Goal: Task Accomplishment & Management: Use online tool/utility

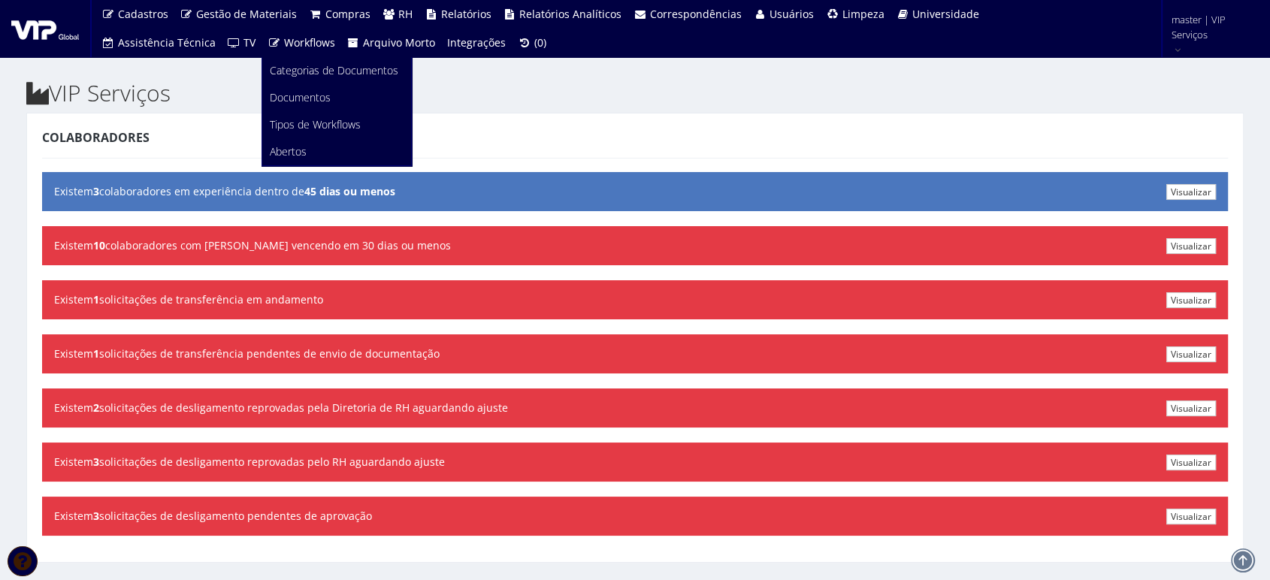
click at [295, 47] on span "Workflows" at bounding box center [309, 42] width 51 height 14
click at [297, 77] on span "Categorias de Documentos" at bounding box center [334, 70] width 129 height 14
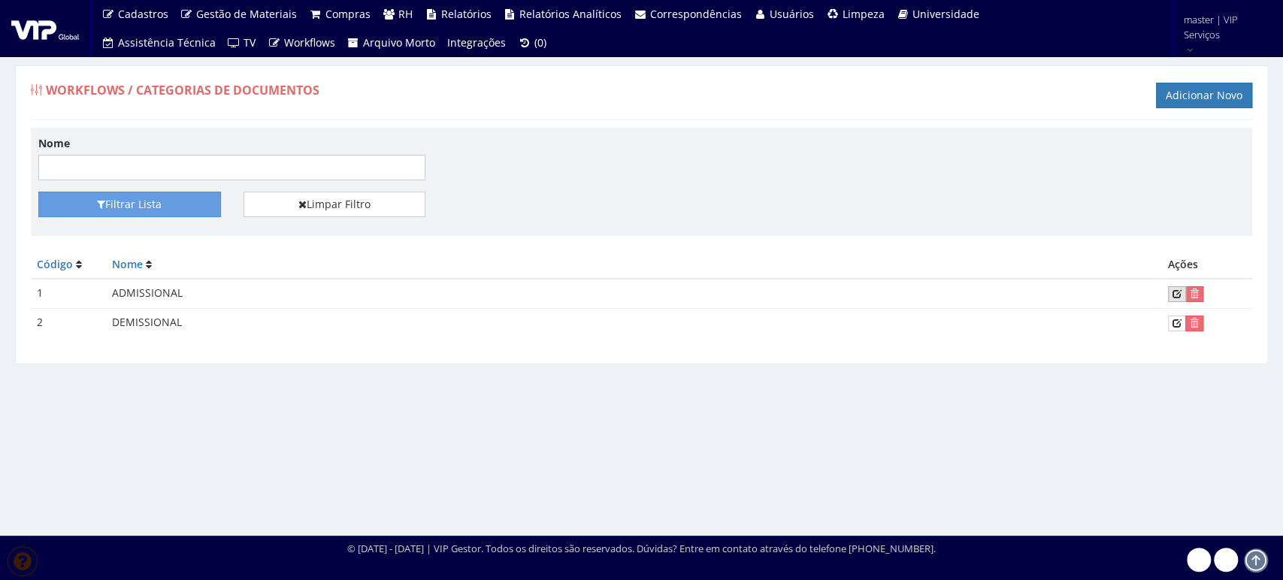
click at [1174, 289] on icon at bounding box center [1177, 294] width 9 height 11
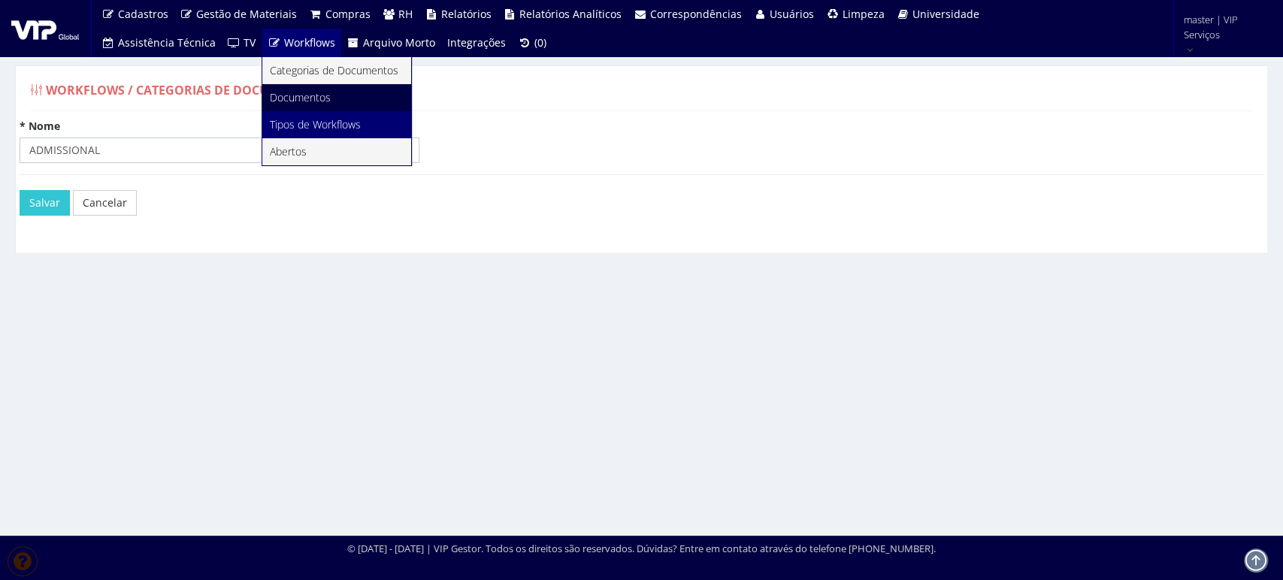
click at [310, 132] on span "Tipos de Workflows" at bounding box center [315, 124] width 91 height 14
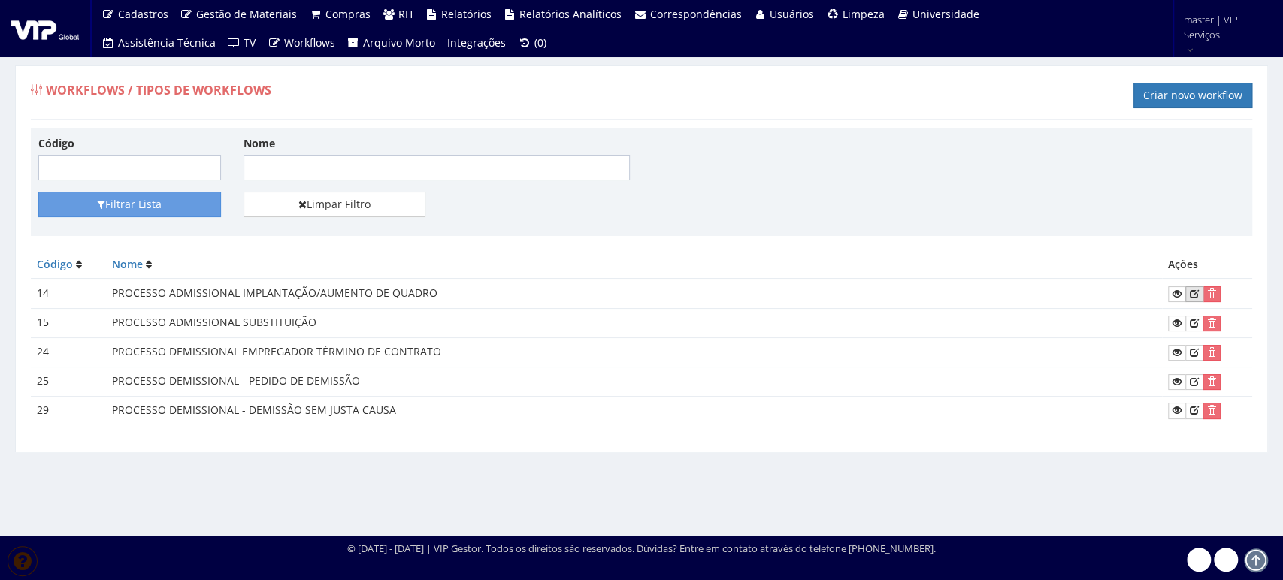
click at [1200, 297] on link at bounding box center [1194, 294] width 18 height 16
click at [1179, 295] on icon at bounding box center [1177, 294] width 9 height 11
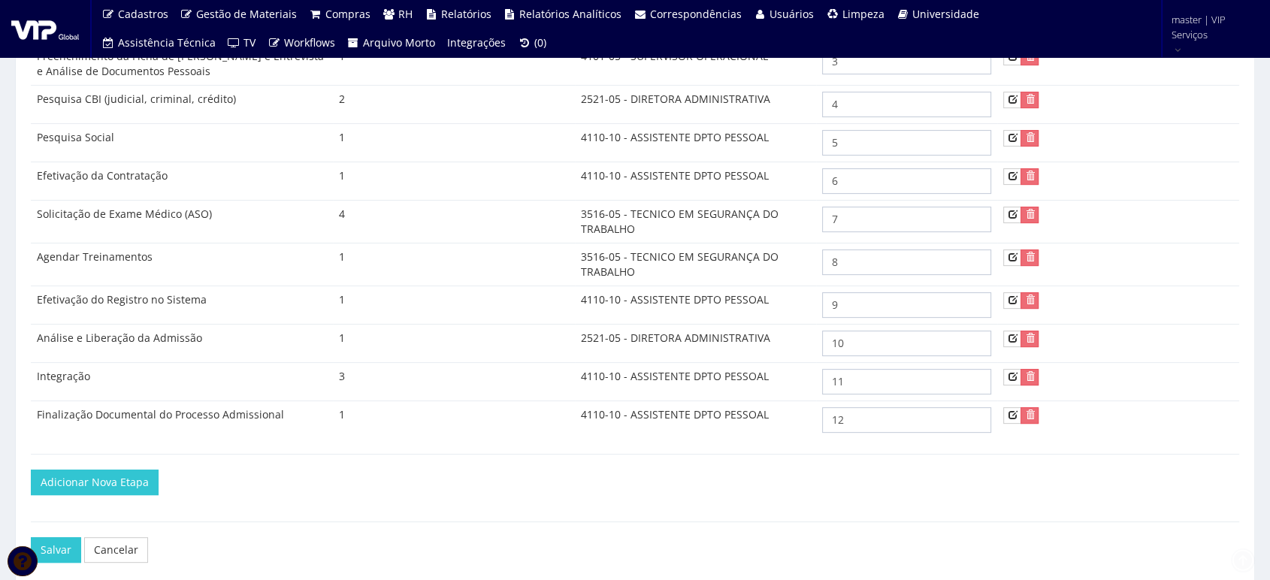
scroll to position [528, 0]
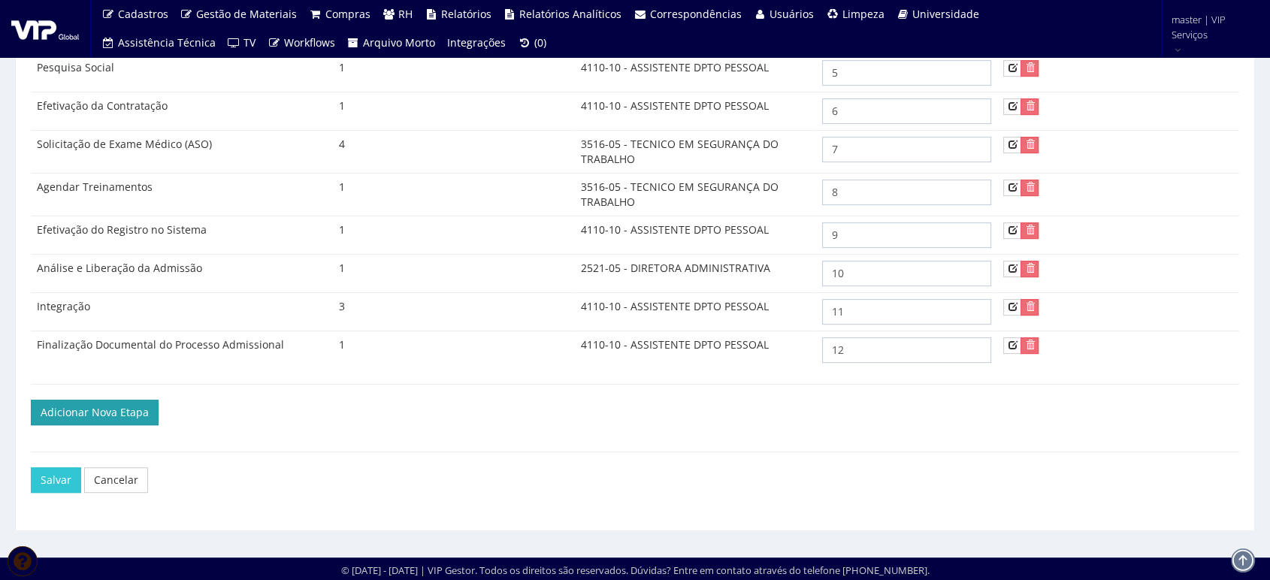
click at [128, 404] on link "Adicionar Nova Etapa" at bounding box center [95, 413] width 128 height 26
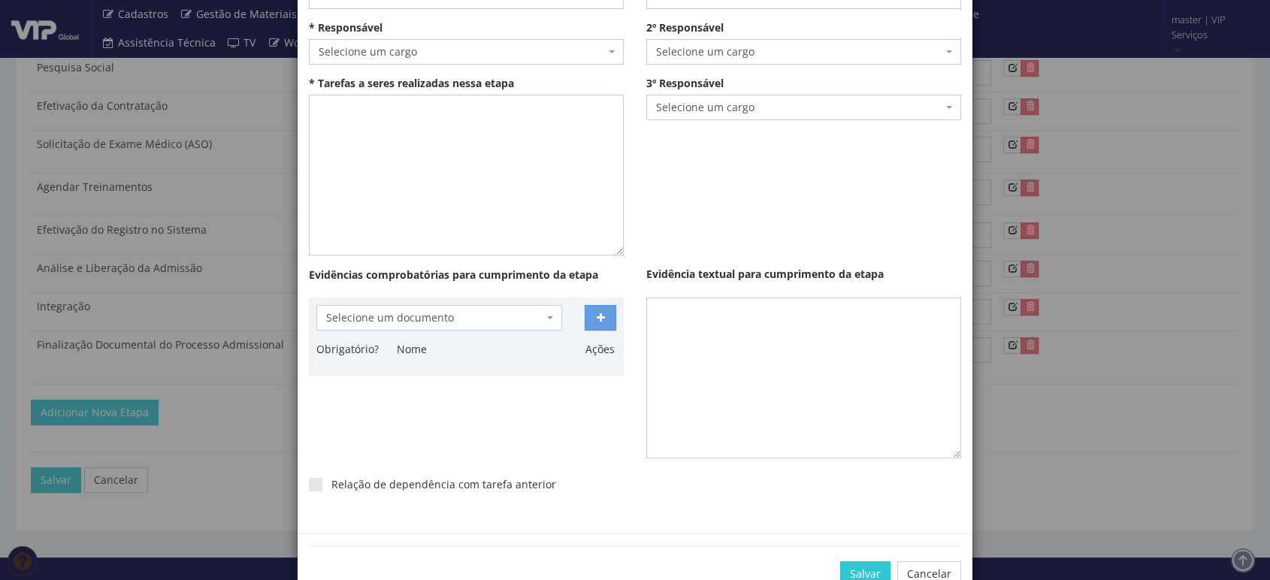
scroll to position [197, 0]
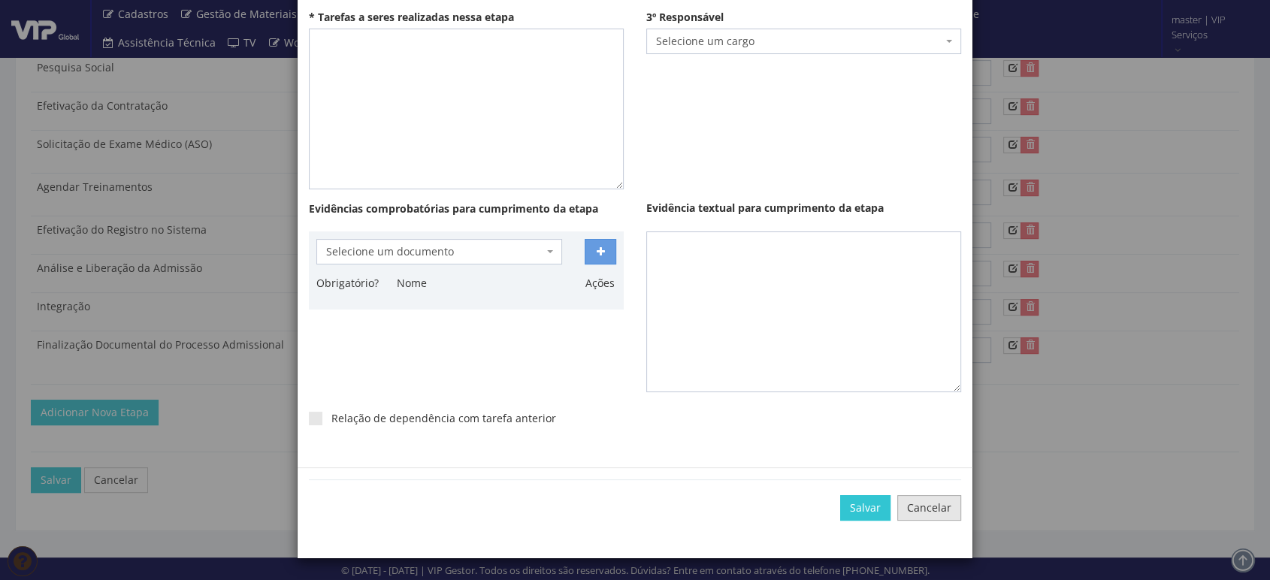
click at [925, 503] on link "Cancelar" at bounding box center [929, 508] width 64 height 26
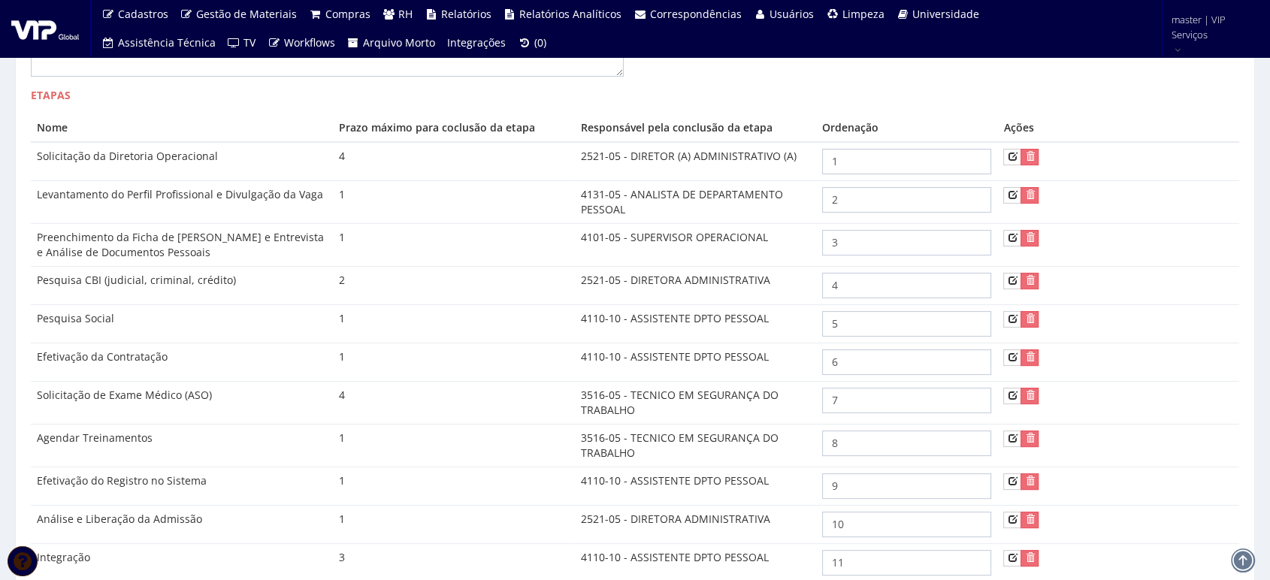
scroll to position [194, 0]
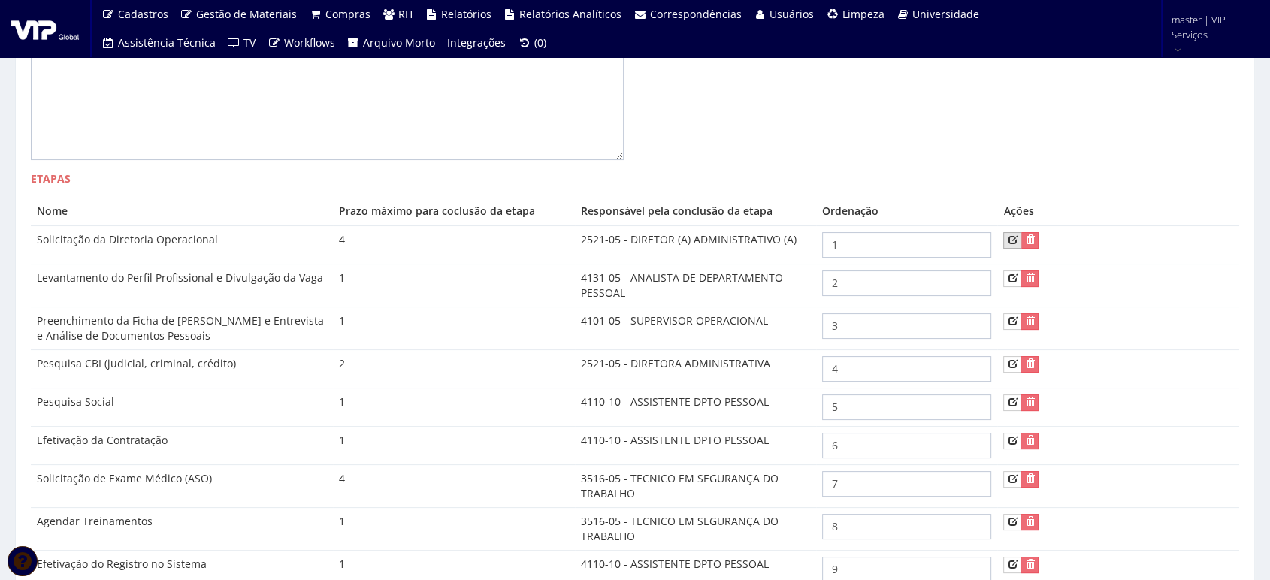
click at [1006, 236] on link at bounding box center [1012, 240] width 18 height 16
type input "Solicitação da Diretoria Operacional"
select select "235"
type textarea "A solicitação de nova contratação é emitida pelo Diretor Operacional via e-mail…"
type input "4"
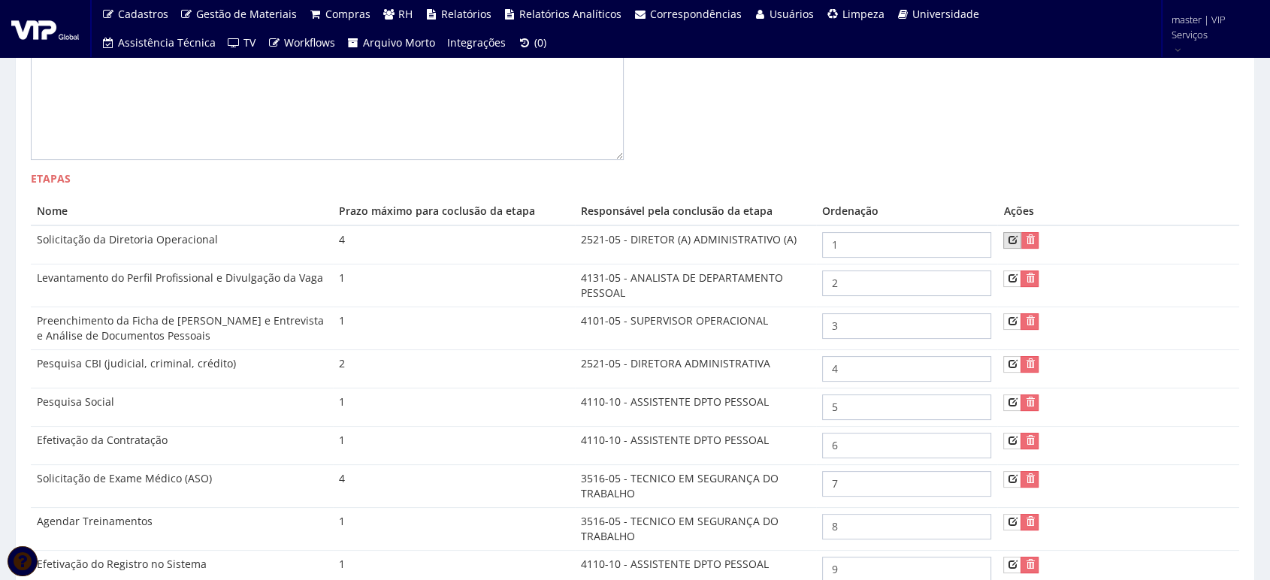
select select "359"
checkbox input "true"
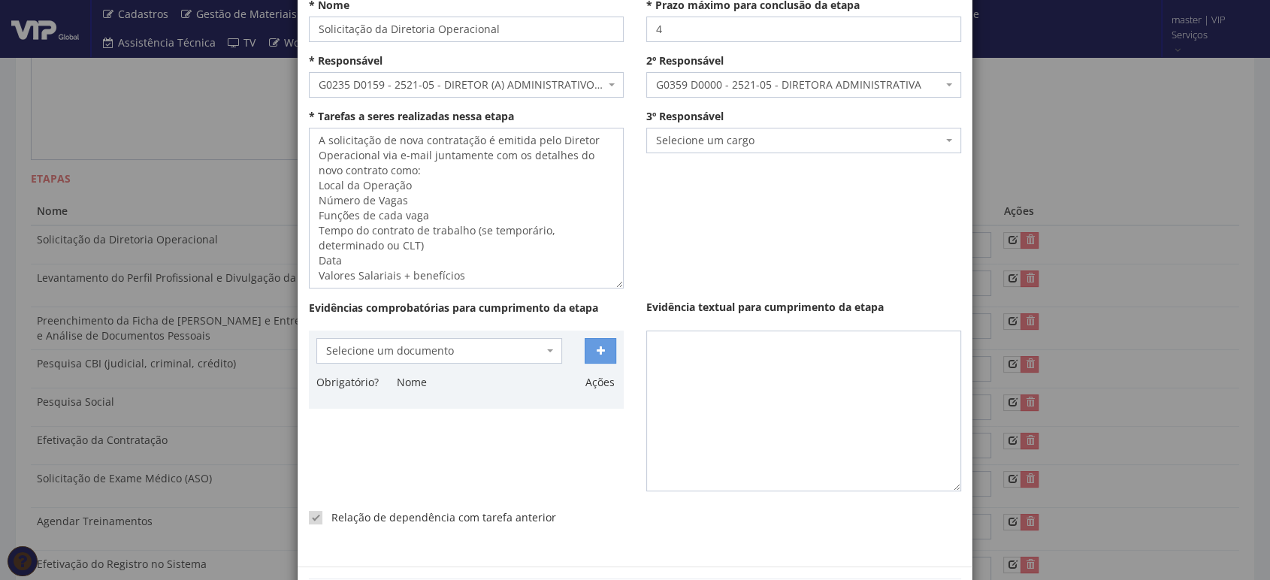
scroll to position [197, 0]
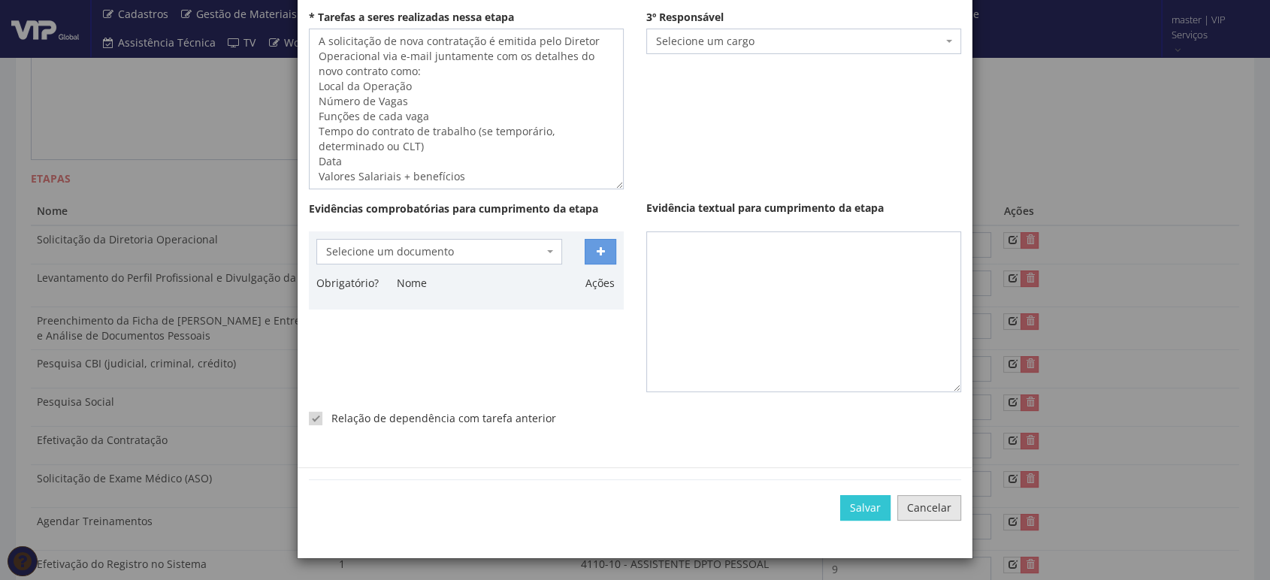
click at [931, 514] on link "Cancelar" at bounding box center [929, 508] width 64 height 26
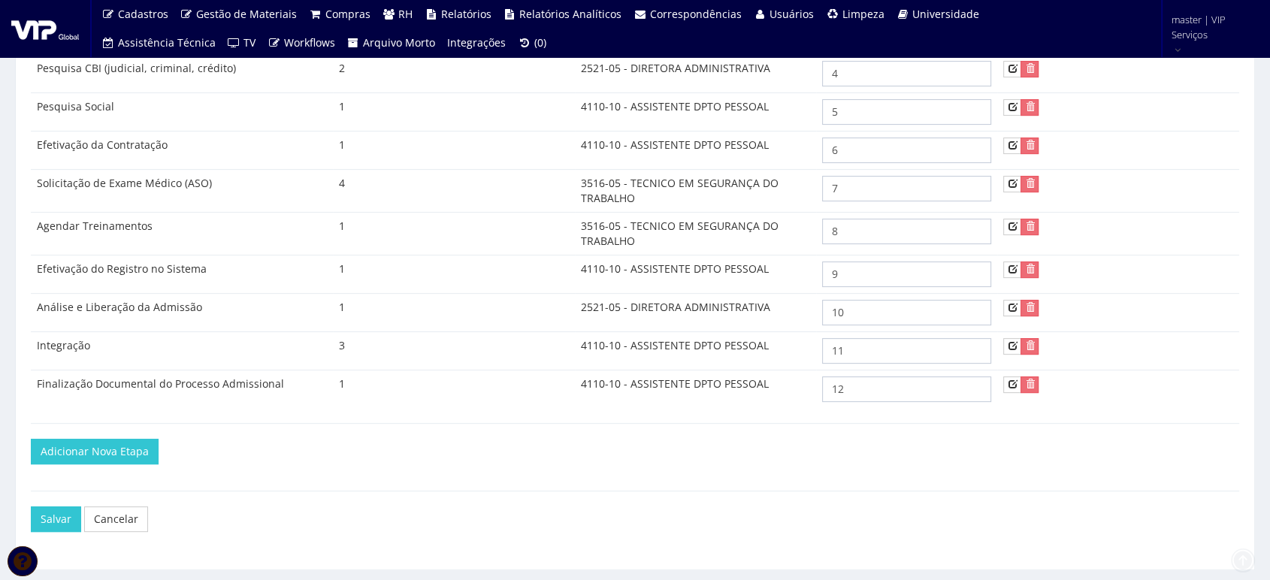
scroll to position [528, 0]
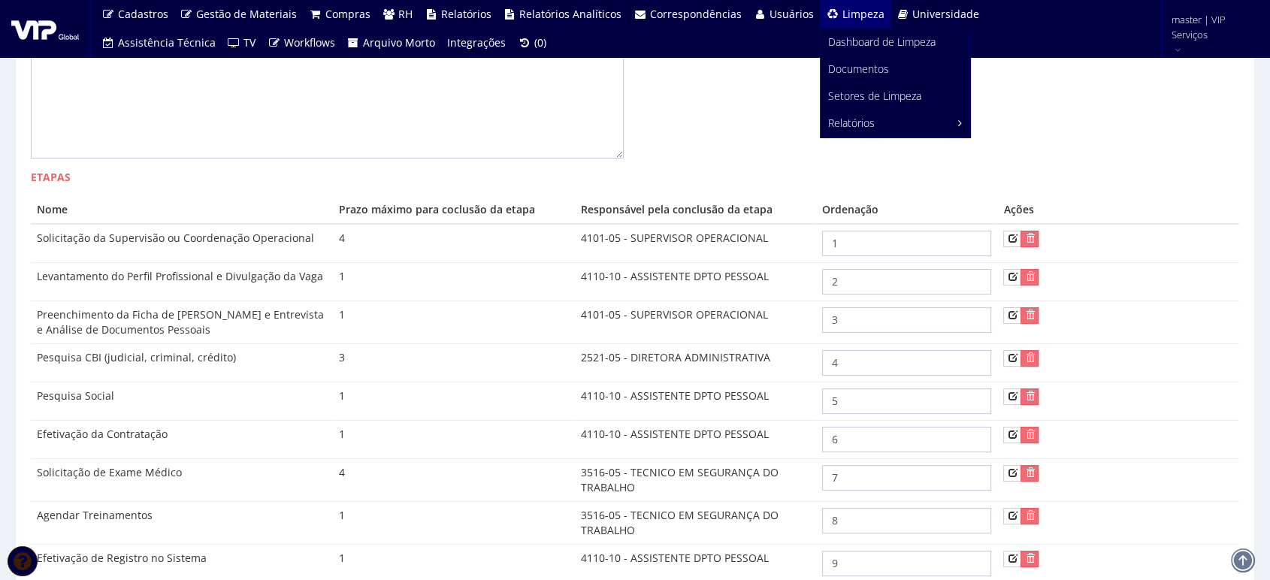
scroll to position [194, 0]
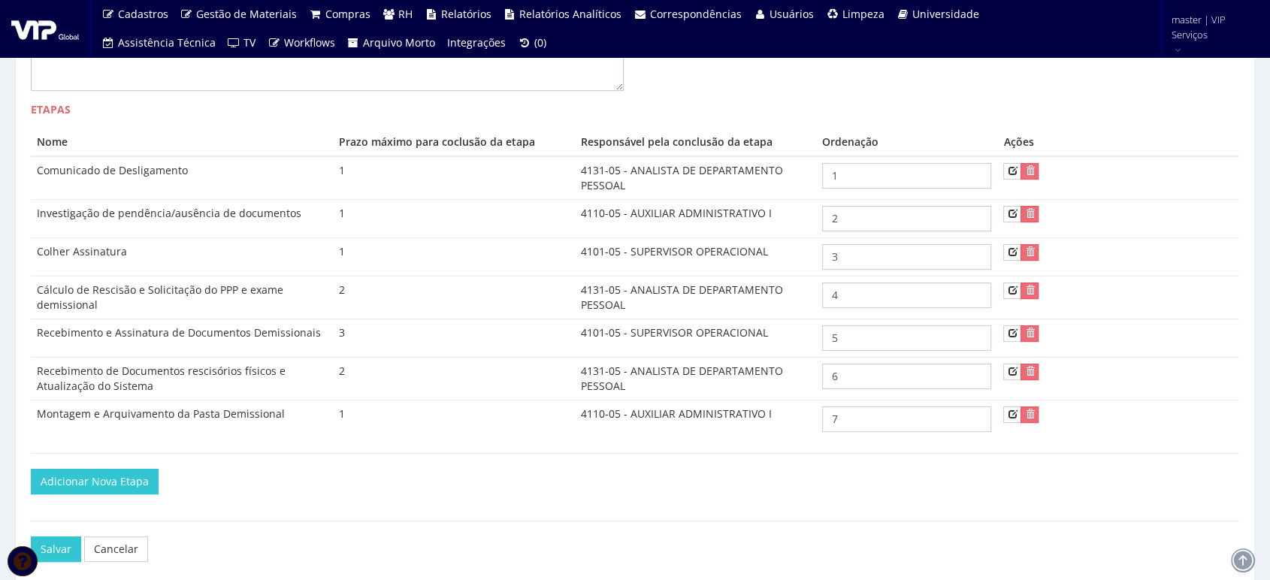
scroll to position [332, 0]
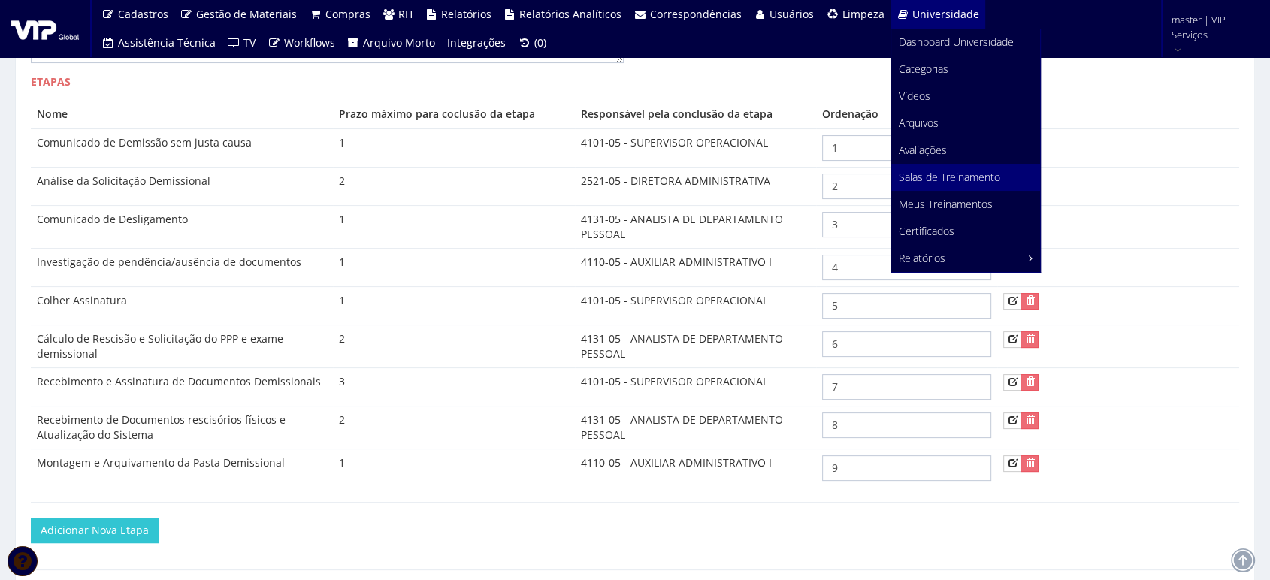
scroll to position [409, 0]
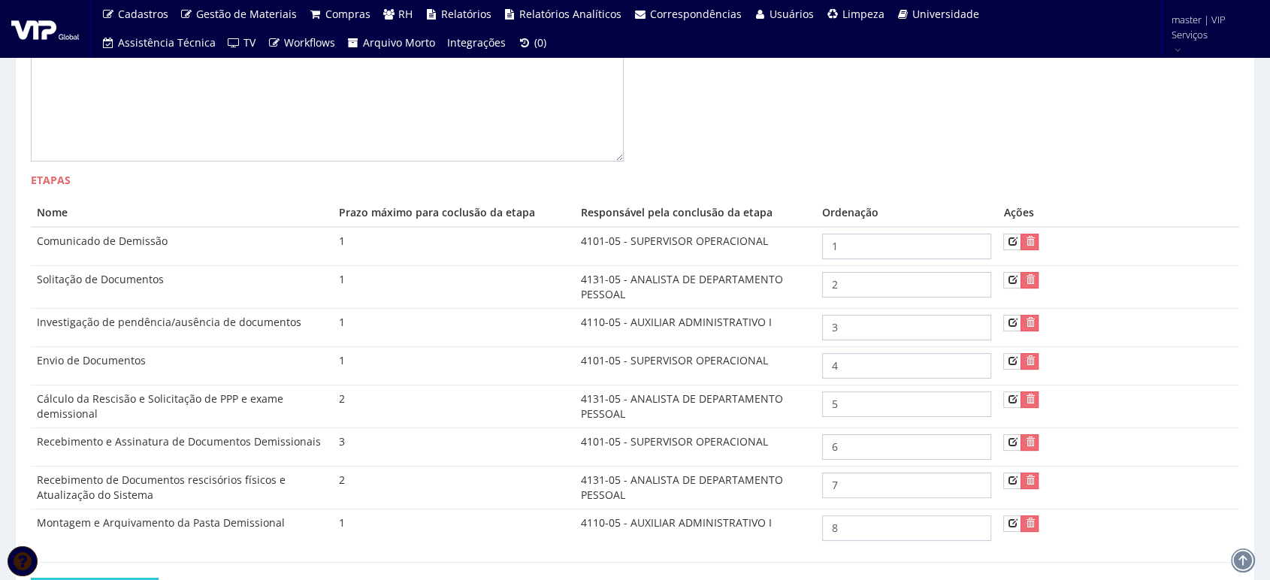
scroll to position [371, 0]
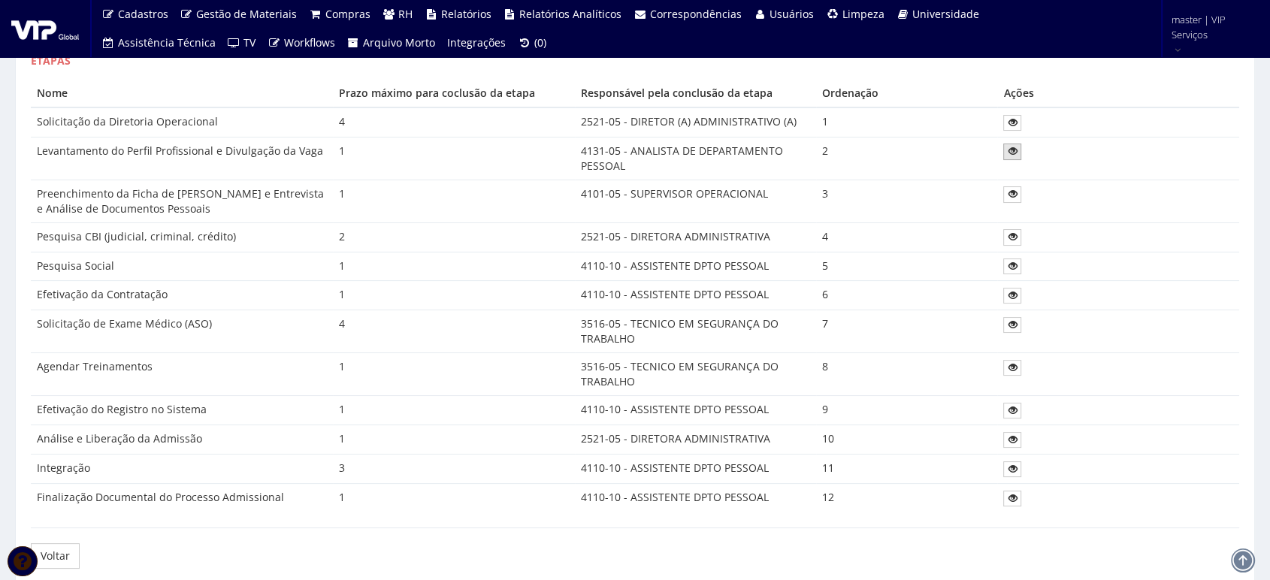
scroll to position [167, 0]
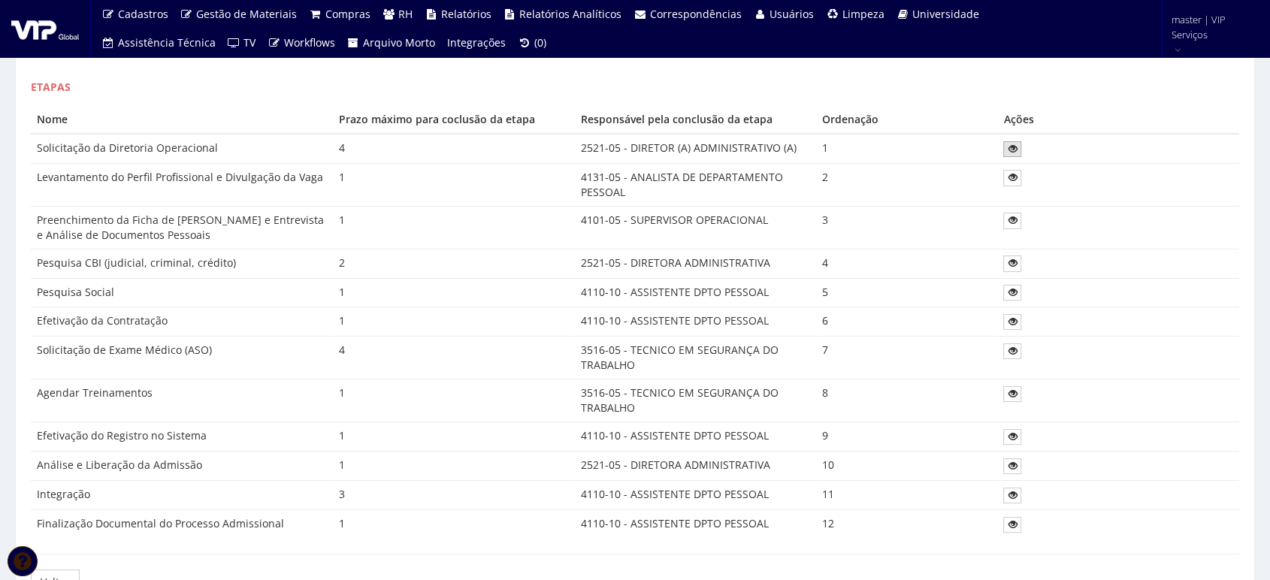
click at [1015, 150] on icon at bounding box center [1012, 149] width 9 height 11
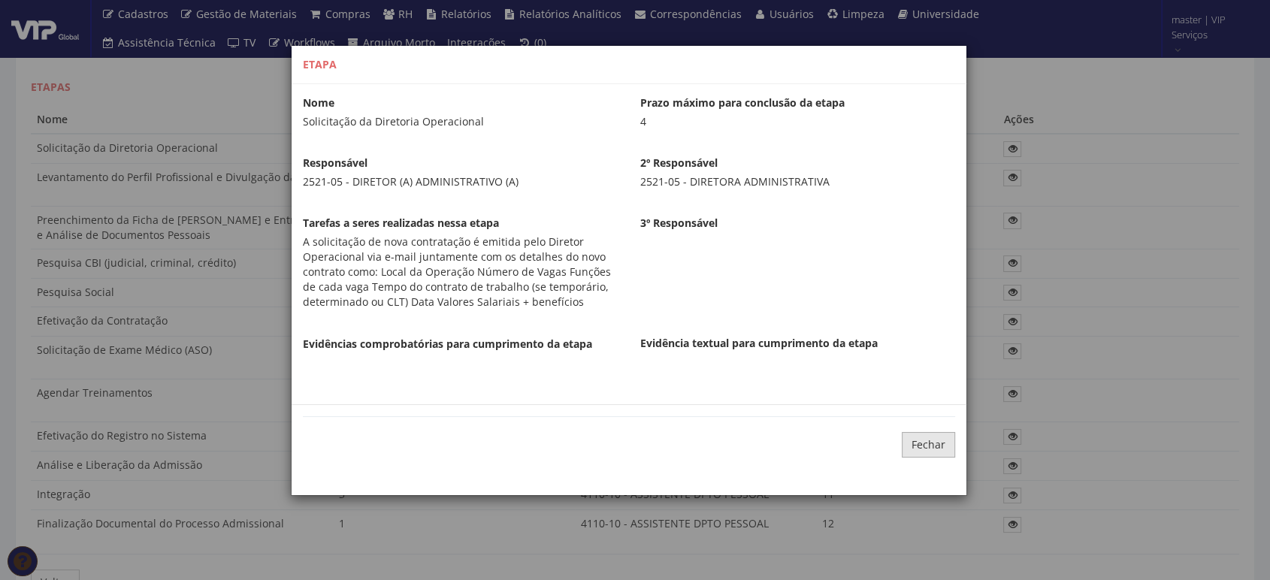
click at [931, 446] on link "Fechar" at bounding box center [928, 445] width 53 height 26
